Goal: Task Accomplishment & Management: Manage account settings

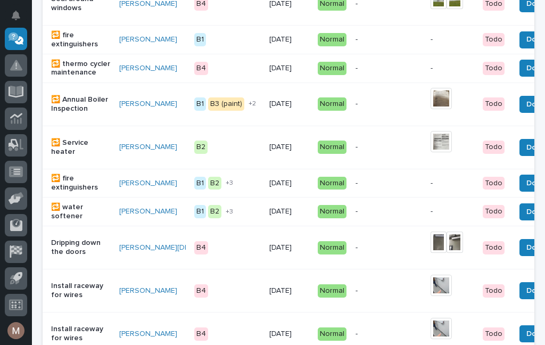
scroll to position [757, 0]
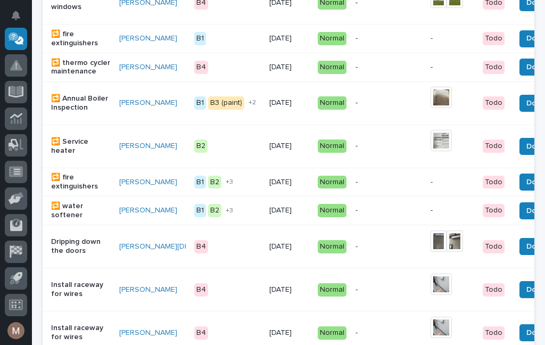
click at [60, 38] on p "🔁 fire extinguishers" at bounding box center [81, 39] width 60 height 18
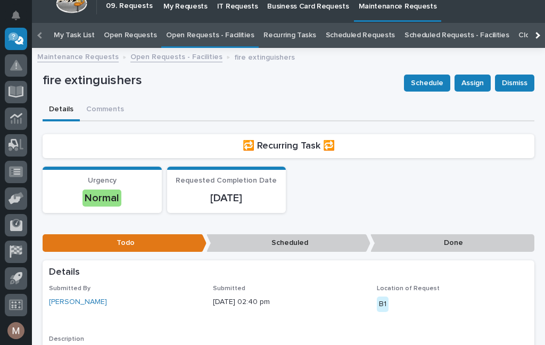
scroll to position [11, 0]
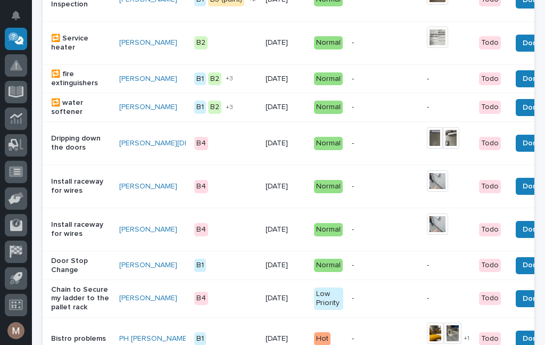
scroll to position [858, 0]
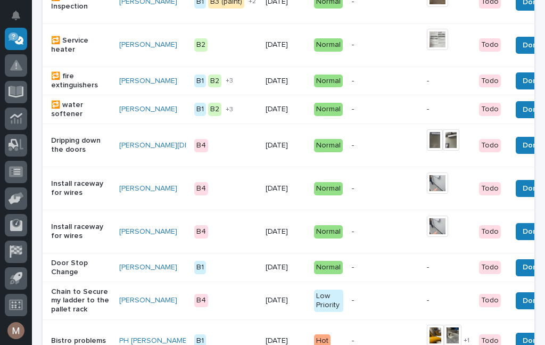
click at [56, 90] on p "🔁 fire extinguishers" at bounding box center [81, 81] width 60 height 18
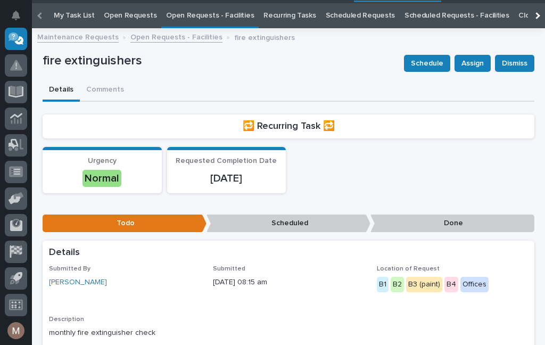
scroll to position [34, 0]
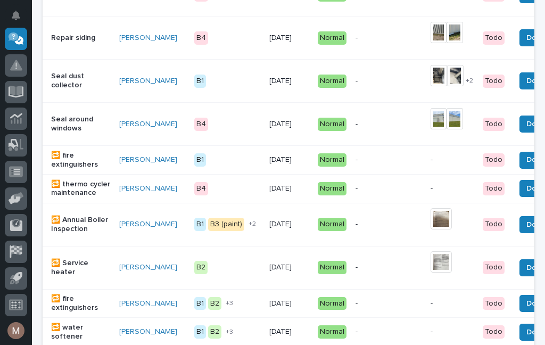
scroll to position [636, 0]
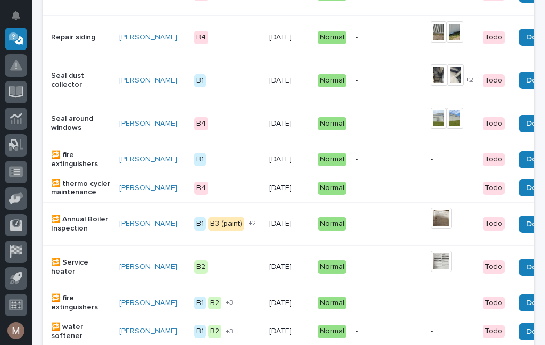
click at [527, 164] on span "Done" at bounding box center [536, 159] width 19 height 13
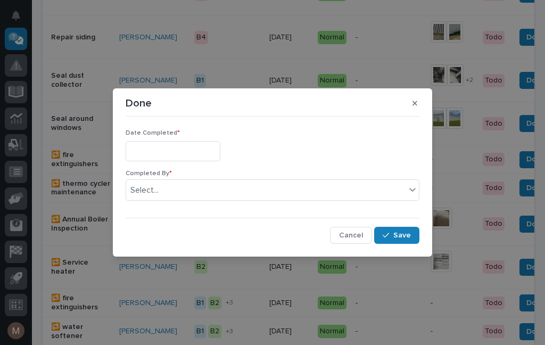
click at [165, 155] on input "text" at bounding box center [173, 151] width 95 height 20
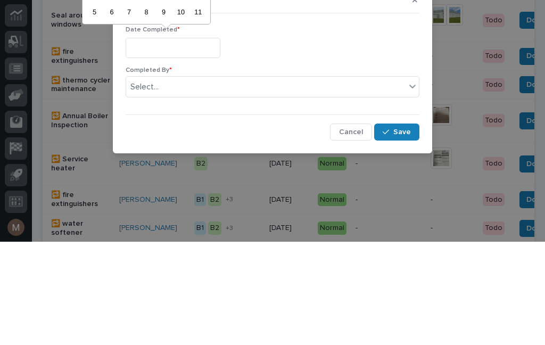
click at [181, 141] on input "text" at bounding box center [173, 151] width 95 height 20
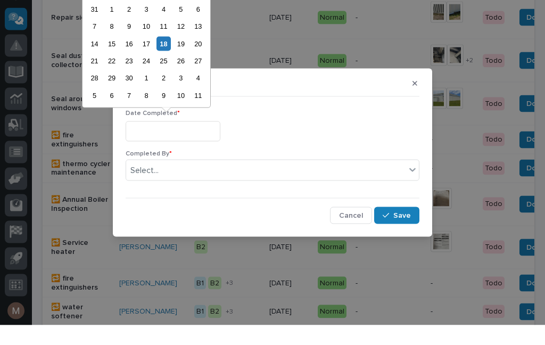
click at [165, 56] on div "18" at bounding box center [164, 63] width 14 height 14
type input "**********"
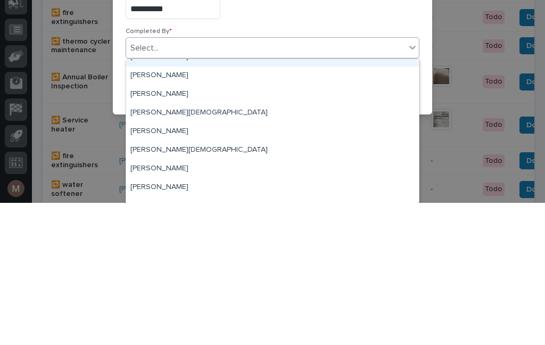
scroll to position [22, 0]
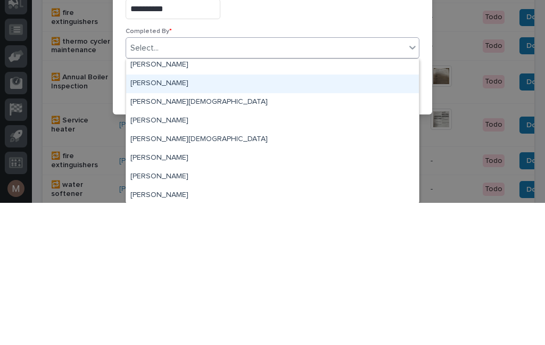
click at [171, 217] on div "[PERSON_NAME]" at bounding box center [272, 226] width 293 height 19
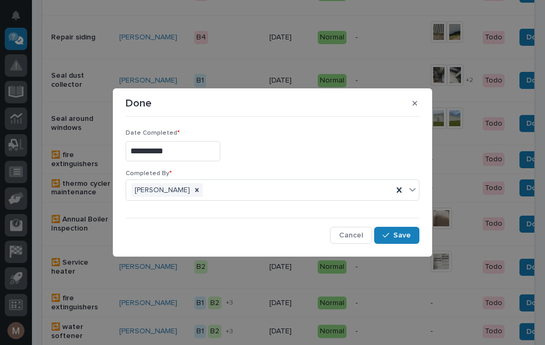
click at [399, 230] on button "Save" at bounding box center [396, 235] width 45 height 17
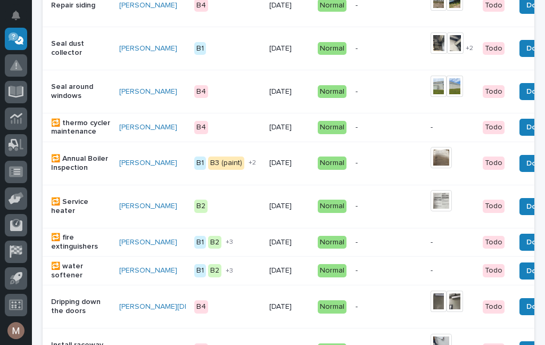
scroll to position [697, 0]
click at [527, 249] on span "Done" at bounding box center [536, 242] width 19 height 13
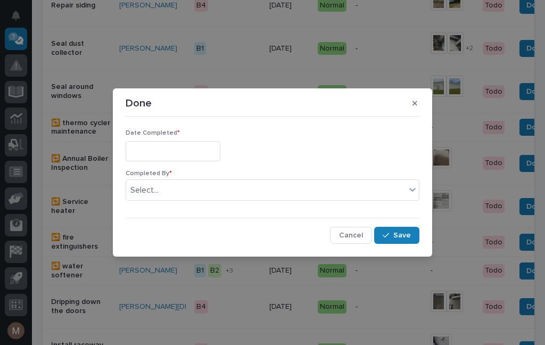
click at [176, 152] on input "text" at bounding box center [173, 151] width 95 height 20
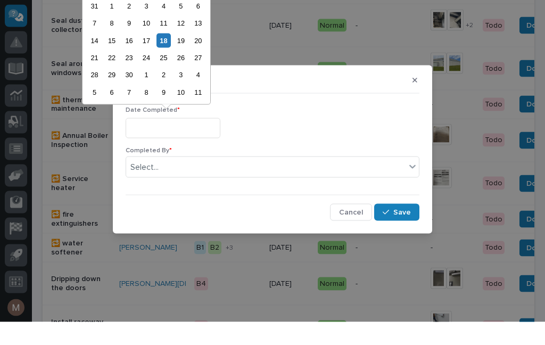
click at [171, 56] on div "18" at bounding box center [164, 63] width 14 height 14
type input "**********"
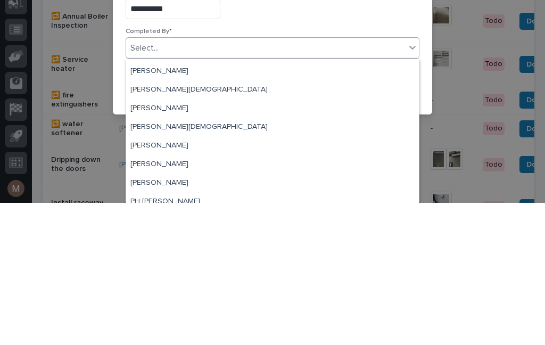
scroll to position [37, 0]
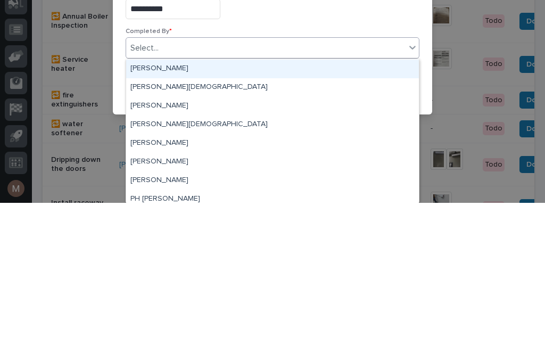
click at [182, 202] on div "[PERSON_NAME]" at bounding box center [272, 211] width 293 height 19
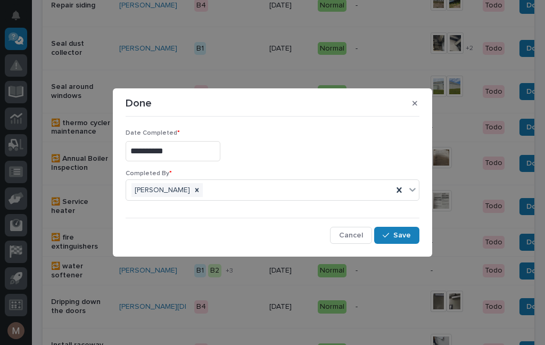
click at [407, 231] on span "Save" at bounding box center [403, 236] width 18 height 10
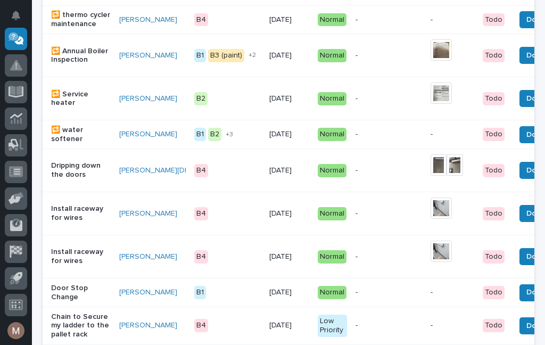
scroll to position [834, 0]
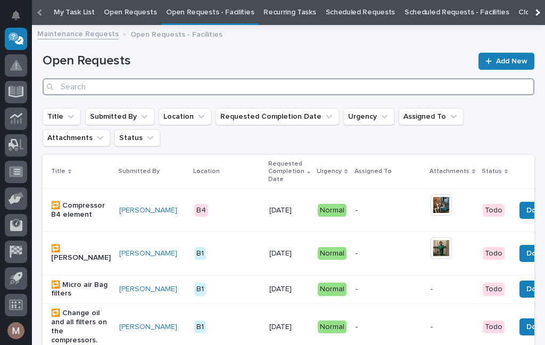
click at [247, 89] on input "Search" at bounding box center [289, 86] width 492 height 17
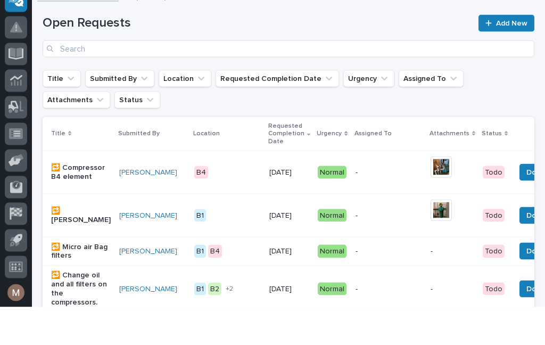
click at [95, 53] on h1 "Open Requests" at bounding box center [258, 60] width 430 height 15
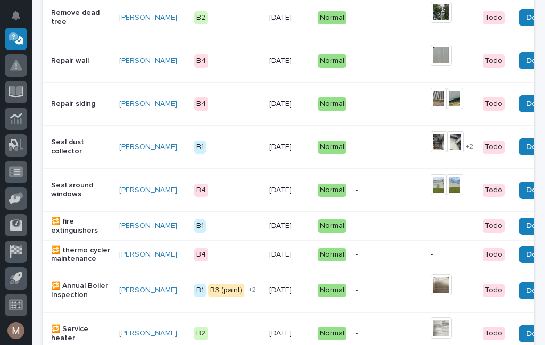
scroll to position [569, 0]
click at [447, 148] on img at bounding box center [455, 141] width 17 height 21
